Goal: Find specific page/section: Find specific page/section

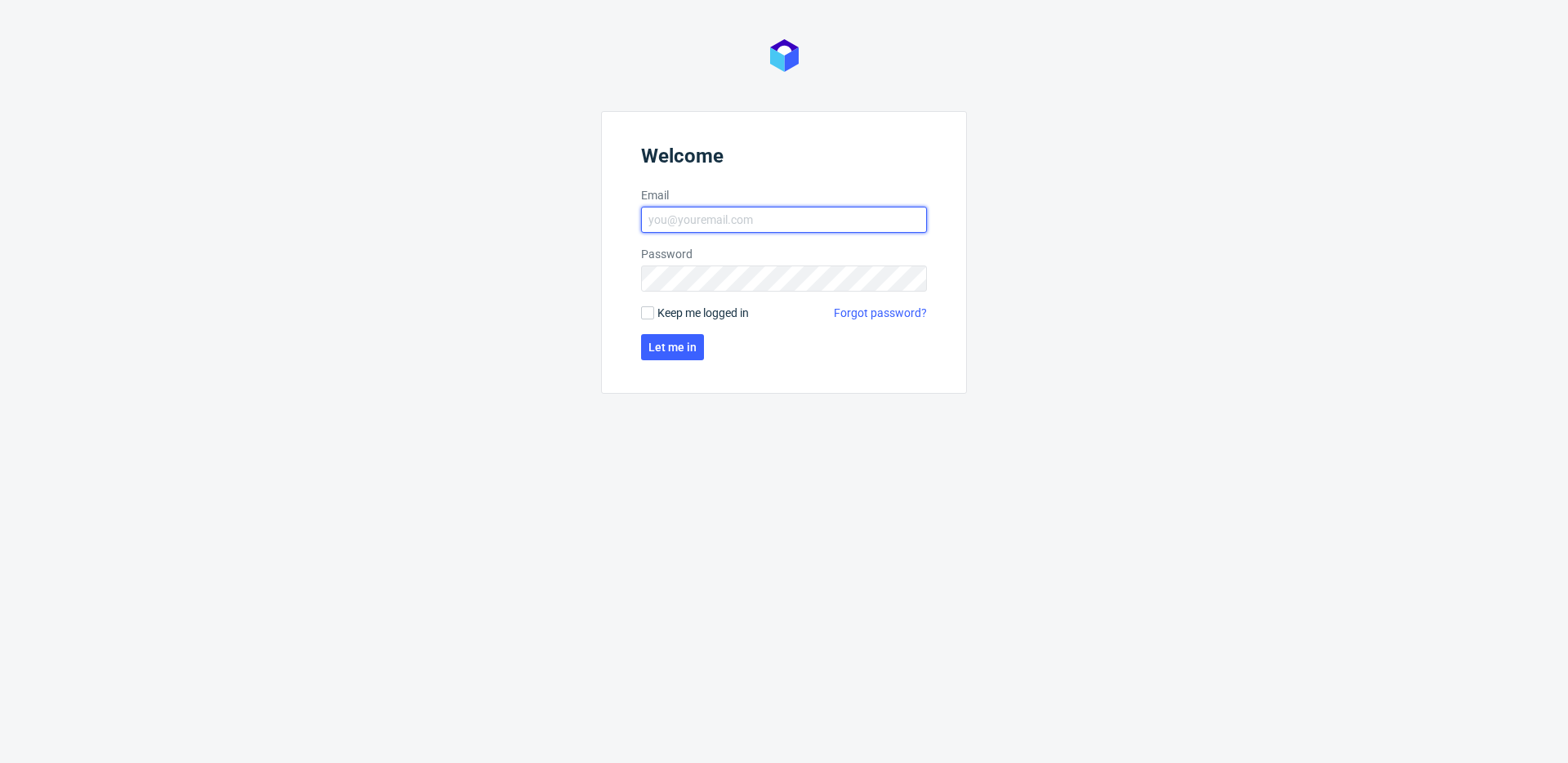
click at [687, 226] on input "Email" at bounding box center [784, 219] width 286 height 26
type input "[PERSON_NAME][EMAIL_ADDRESS][PERSON_NAME][DOMAIN_NAME]"
click at [664, 339] on button "Let me in" at bounding box center [672, 347] width 63 height 26
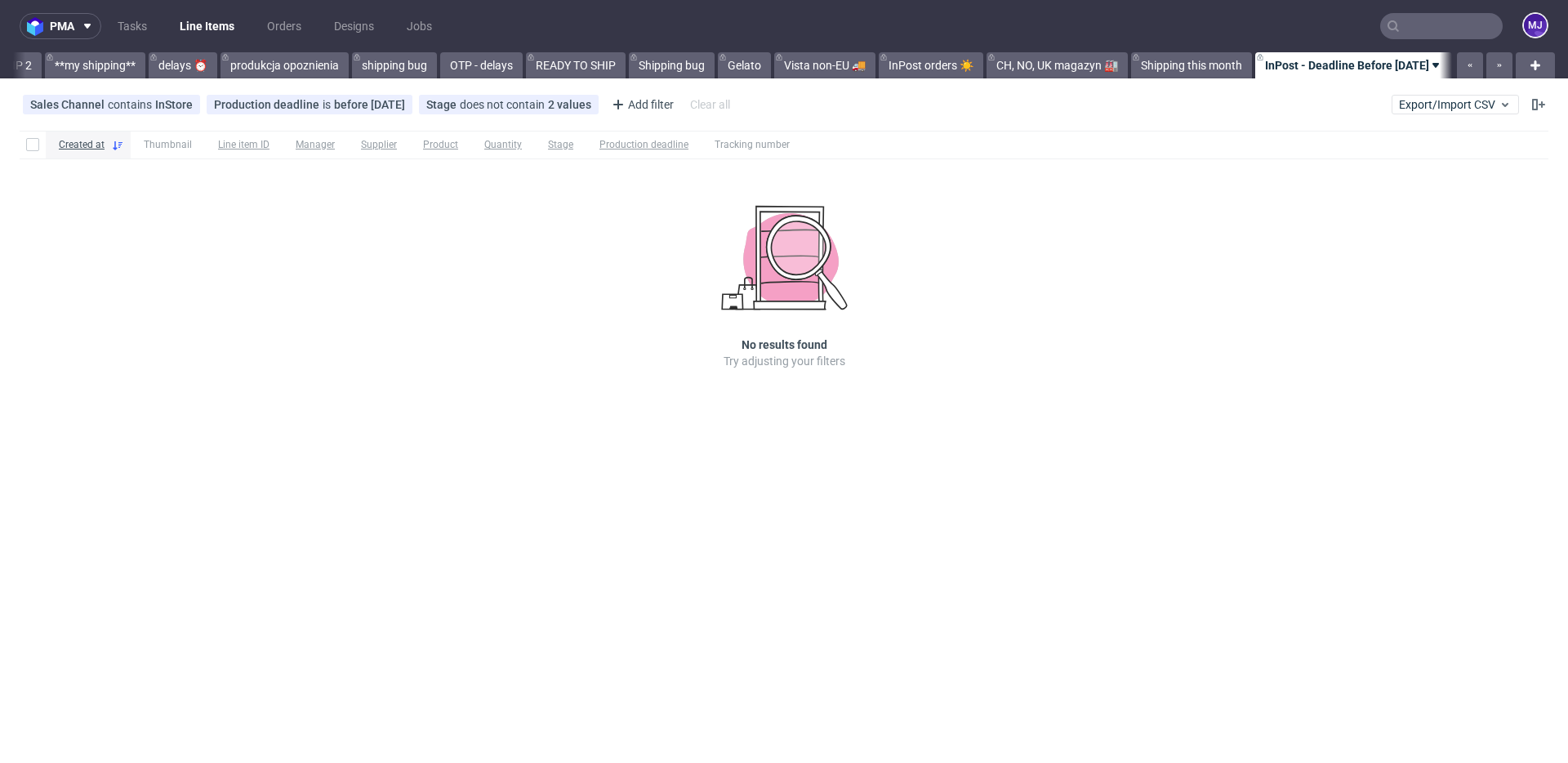
scroll to position [0, 2910]
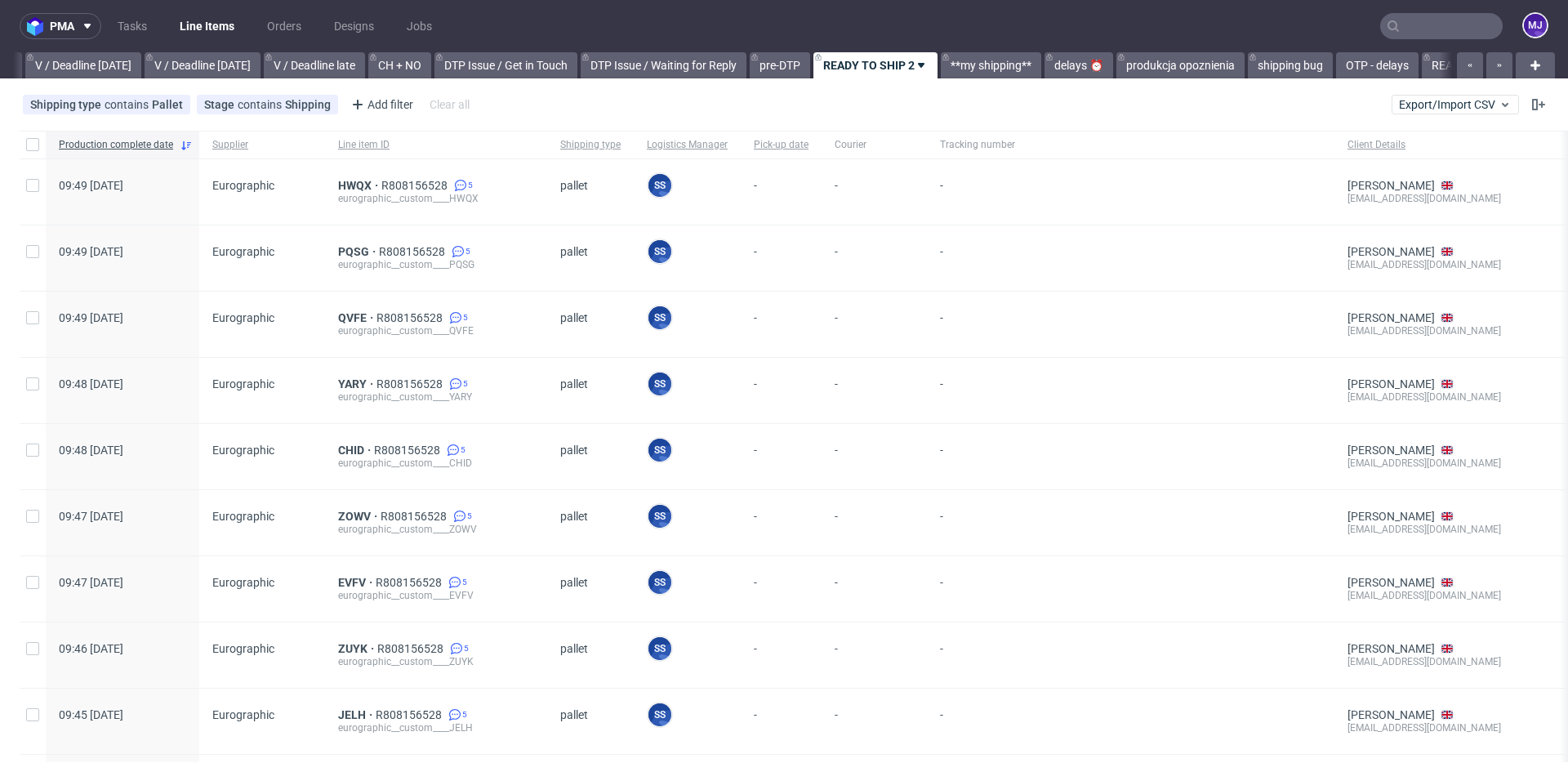
click at [1414, 33] on input "text" at bounding box center [1441, 26] width 123 height 26
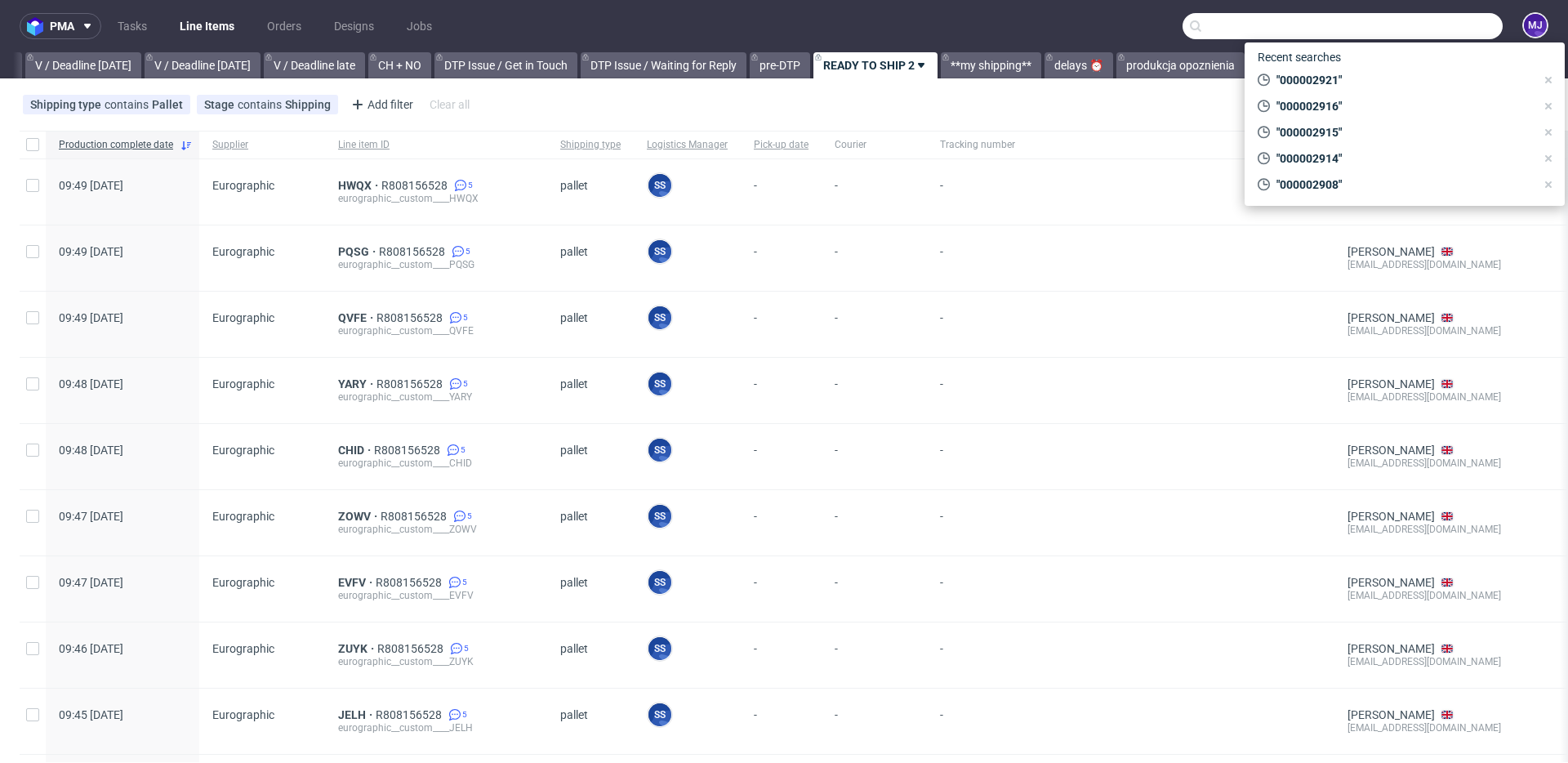
paste input "ec95c65a-83bb-492e-964e-e848eb6be80e"
type input "ec95c65a-83bb-492e-964e-e848eb6be80e"
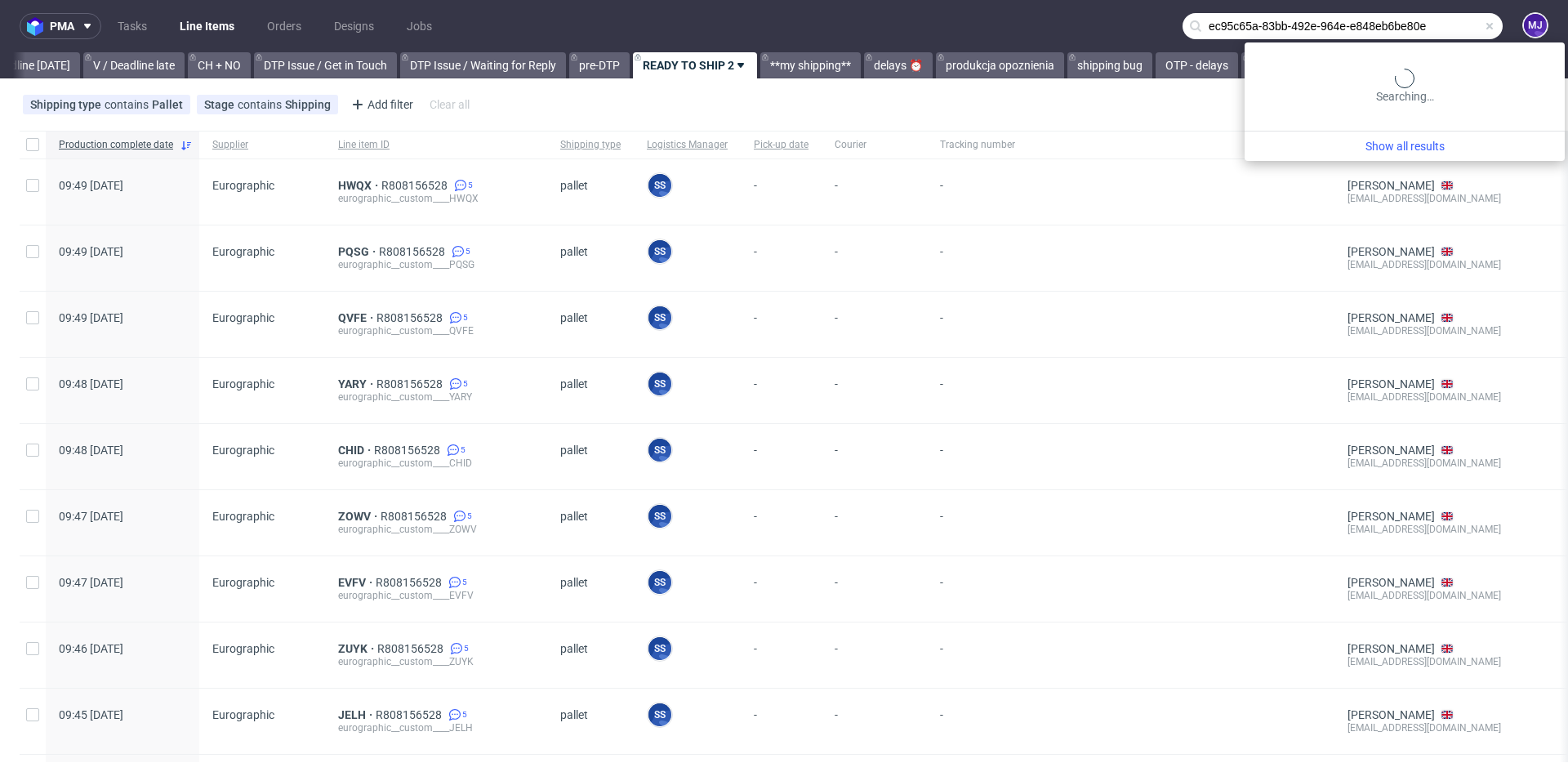
scroll to position [0, 2192]
